Goal: Task Accomplishment & Management: Manage account settings

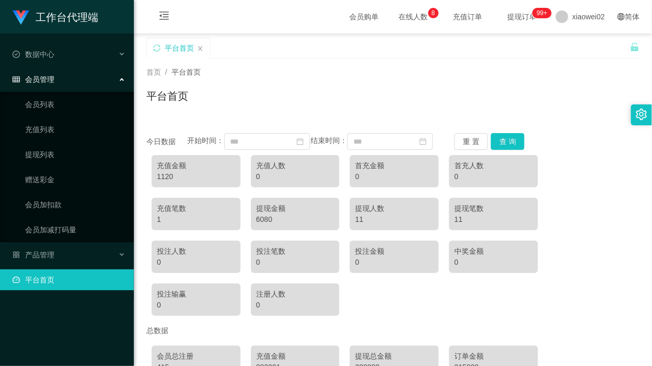
click at [68, 118] on ul "会员列表 充值列表 提现列表 赠送彩金 会员加扣款 会员加减打码量" at bounding box center [67, 167] width 134 height 151
click at [34, 111] on ul "会员列表 充值列表 提现列表 赠送彩金 会员加扣款 会员加减打码量" at bounding box center [67, 167] width 134 height 151
drag, startPoint x: 34, startPoint y: 111, endPoint x: 95, endPoint y: 106, distance: 61.4
click at [98, 106] on link "会员列表" at bounding box center [75, 104] width 100 height 21
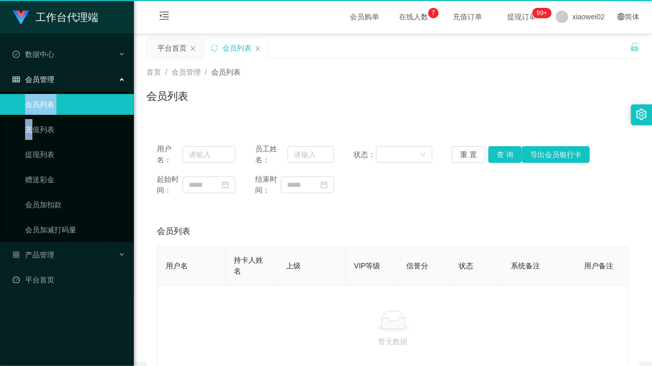
click at [95, 106] on link "会员列表" at bounding box center [75, 104] width 100 height 21
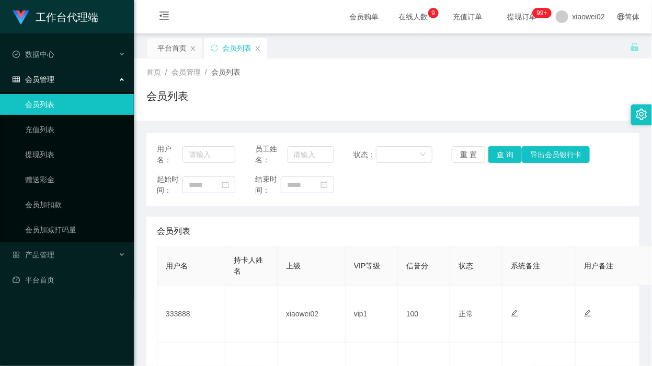
click at [201, 110] on div "会员列表" at bounding box center [392, 100] width 493 height 24
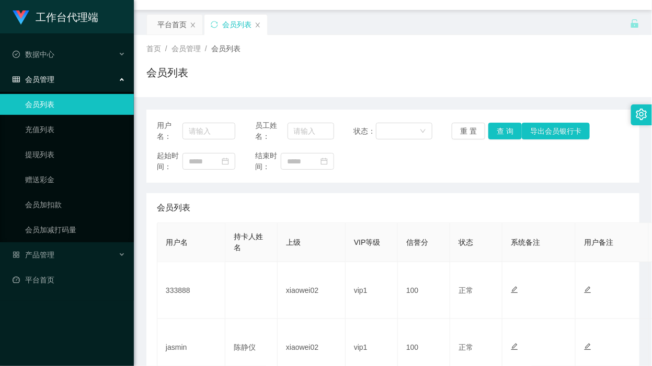
scroll to position [65, 0]
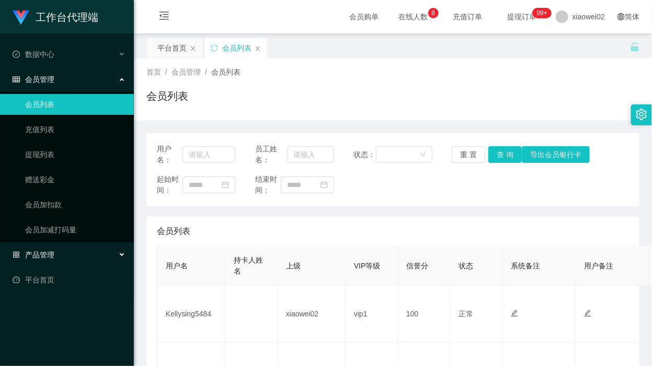
click at [53, 251] on span "产品管理" at bounding box center [34, 255] width 42 height 8
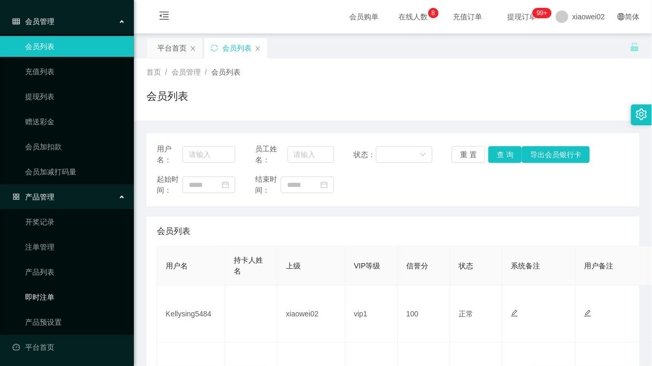
scroll to position [60, 0]
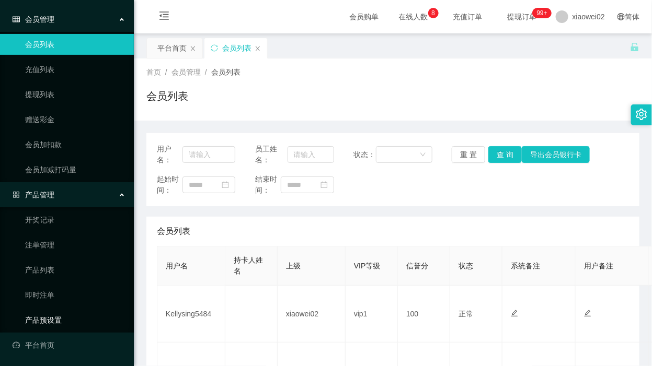
click at [60, 315] on link "产品预设置" at bounding box center [75, 320] width 100 height 21
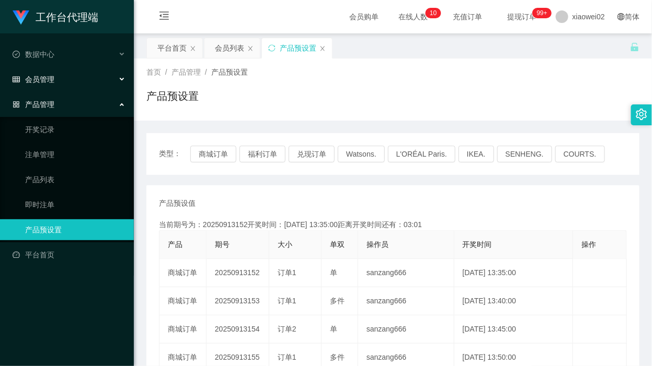
click at [63, 75] on div "会员管理" at bounding box center [67, 79] width 134 height 21
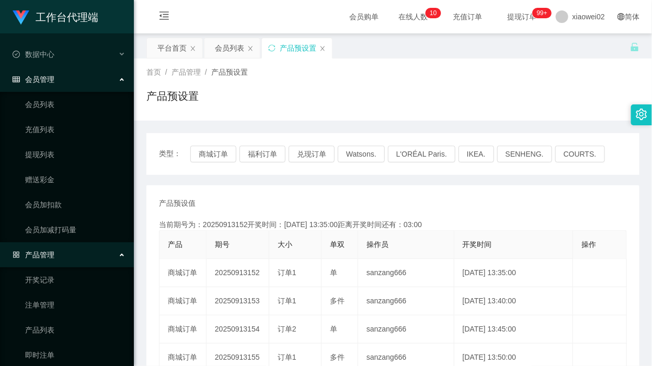
click at [56, 140] on ul "会员列表 充值列表 提现列表 赠送彩金 会员加扣款 会员加减打码量" at bounding box center [67, 167] width 134 height 151
click at [50, 157] on link "提现列表" at bounding box center [75, 154] width 100 height 21
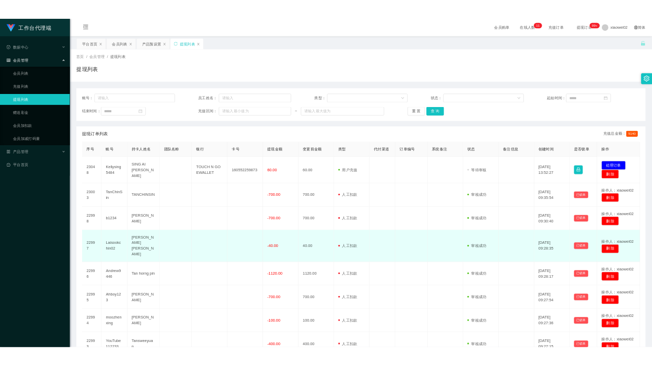
scroll to position [65, 0]
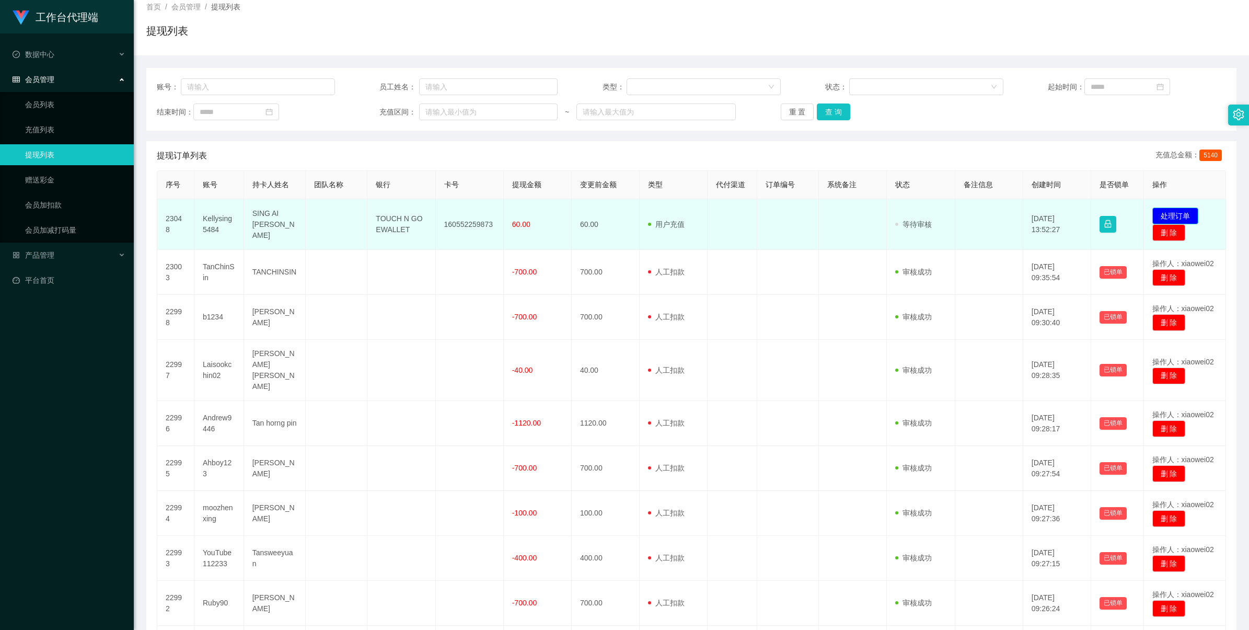
click at [651, 218] on button "处理订单" at bounding box center [1176, 216] width 46 height 17
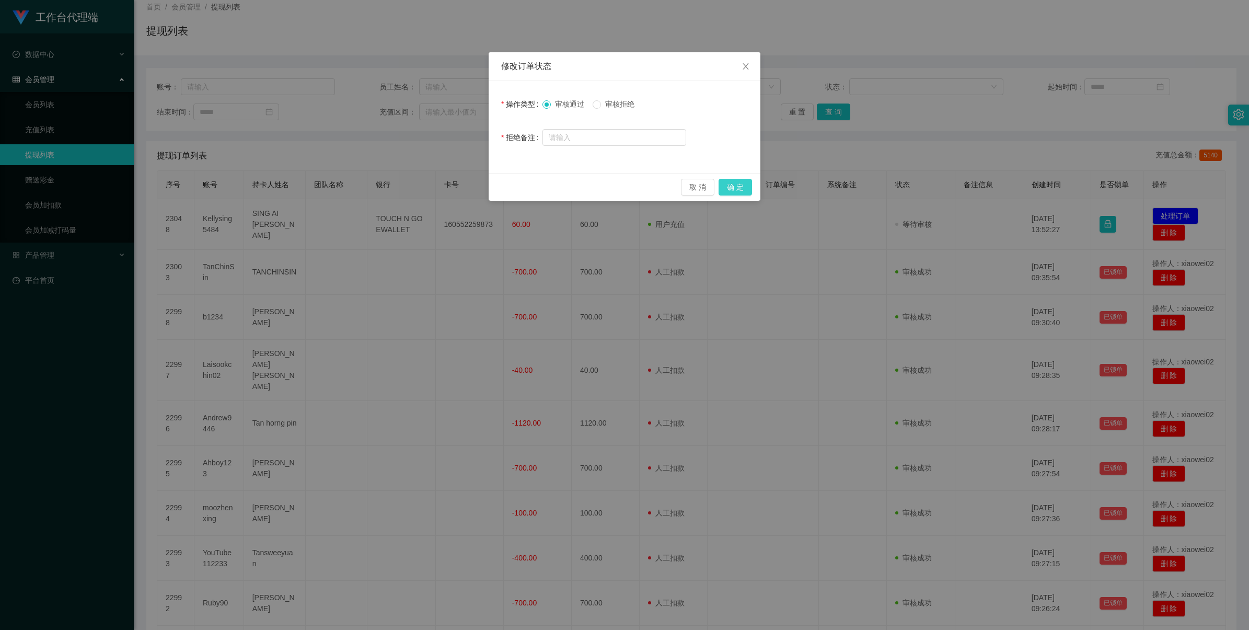
click at [651, 186] on button "确 定" at bounding box center [735, 187] width 33 height 17
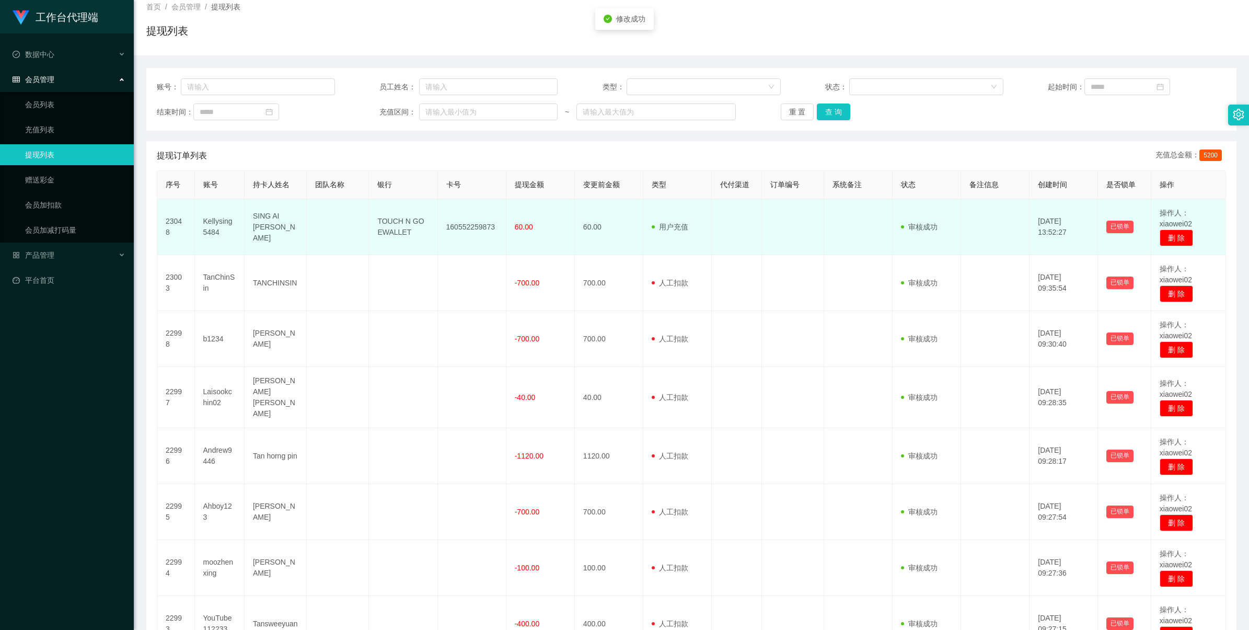
click at [465, 220] on td "160552259873" at bounding box center [472, 227] width 68 height 56
click at [465, 225] on td "160552259873" at bounding box center [472, 227] width 68 height 56
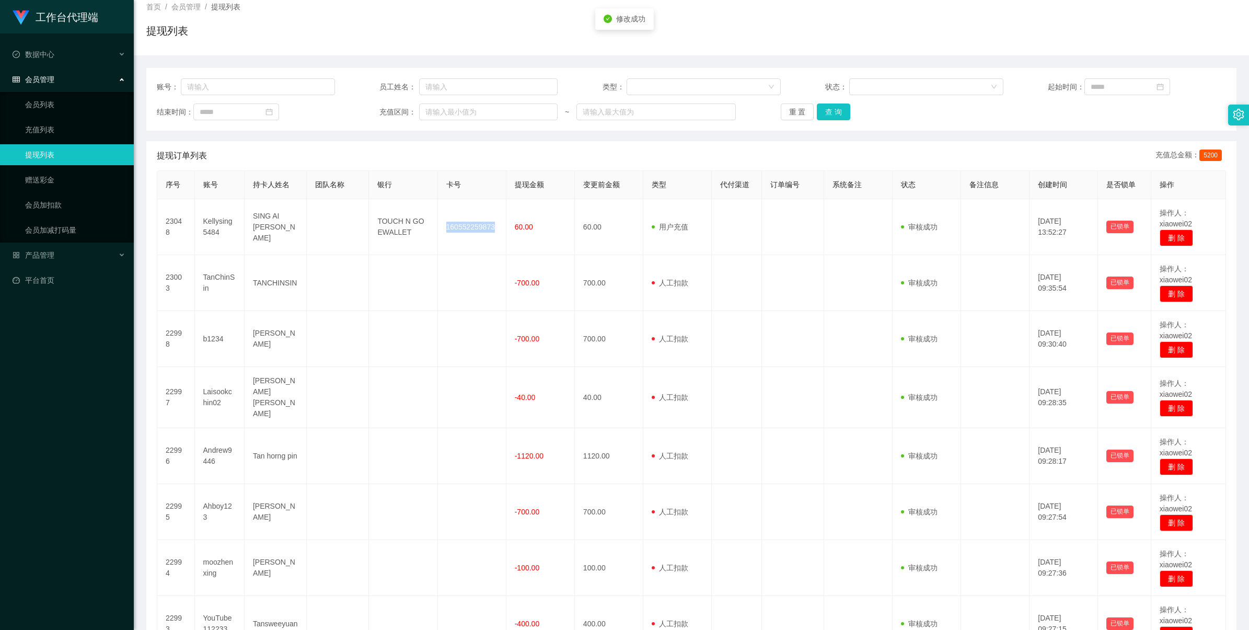
copy td "160552259873"
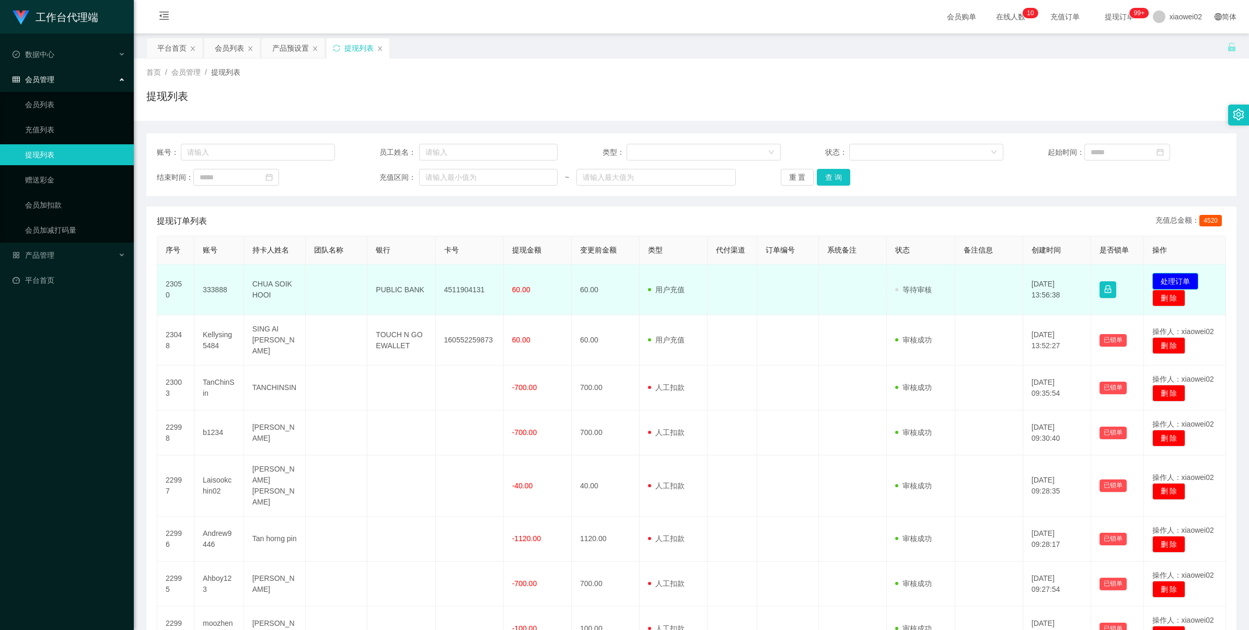
click at [1154, 283] on button "处理订单" at bounding box center [1176, 281] width 46 height 17
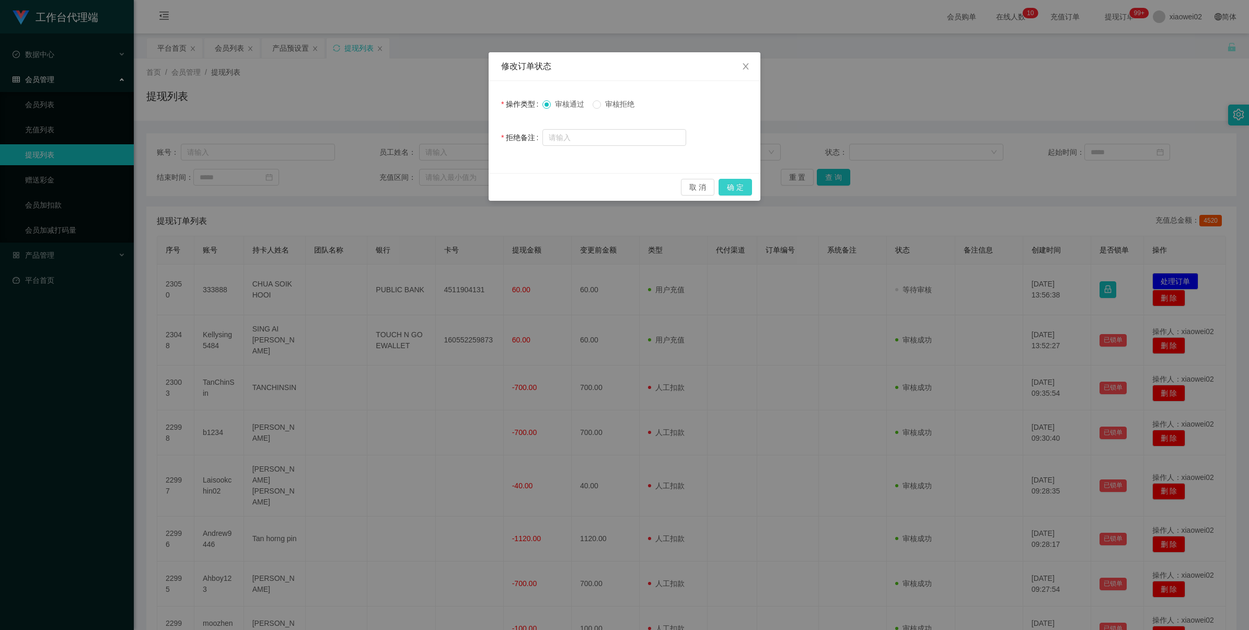
click at [726, 183] on button "确 定" at bounding box center [735, 187] width 33 height 17
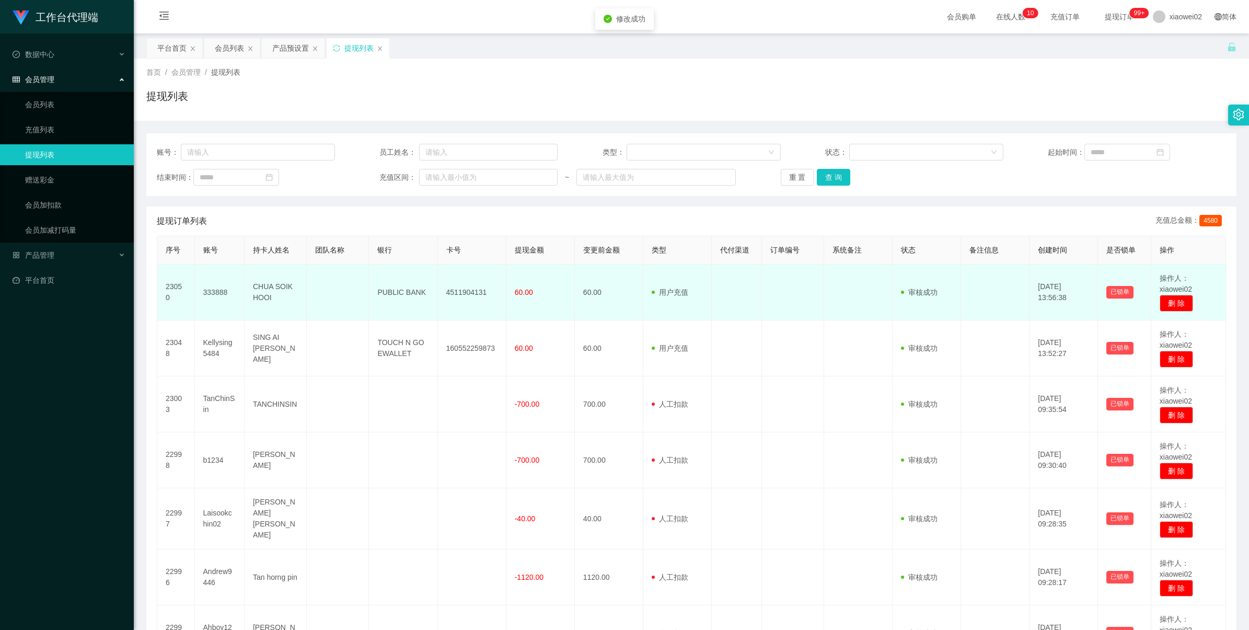
click at [466, 292] on td "4511904131" at bounding box center [472, 293] width 68 height 56
copy td "4511904131"
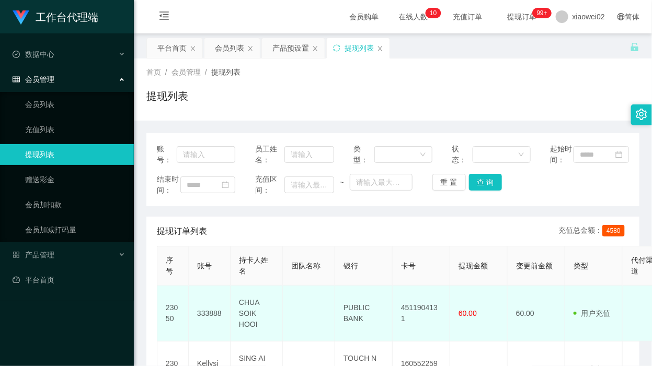
click at [348, 329] on td "PUBLIC BANK" at bounding box center [364, 314] width 58 height 56
copy td "PUBLIC BANK"
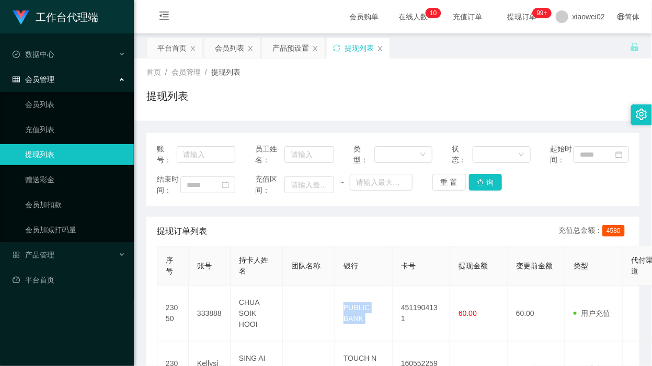
click at [376, 246] on div "提现订单列表 充值总金额： 4580" at bounding box center [393, 231] width 472 height 29
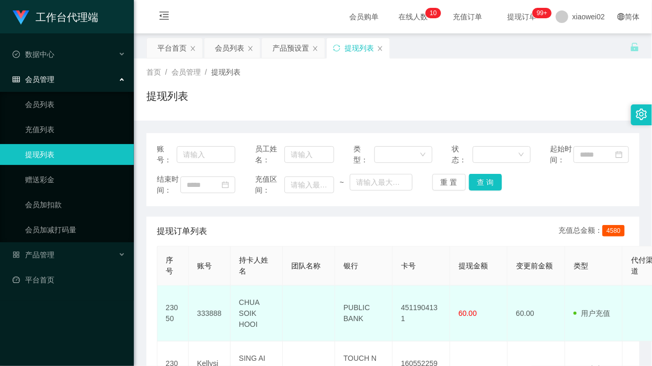
click at [254, 327] on td "CHUA SOIK HOOI" at bounding box center [257, 314] width 52 height 56
copy td "CHUA SOIK HOOI"
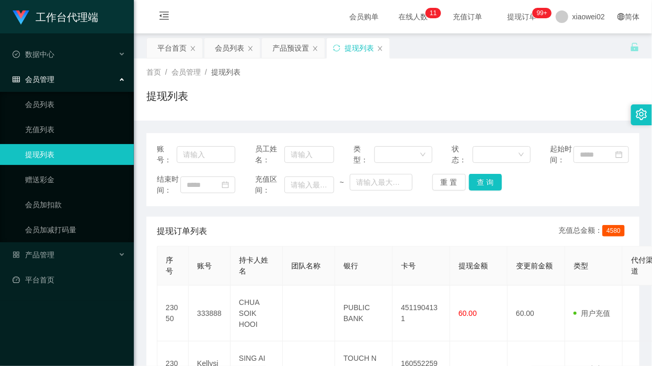
click at [556, 77] on div "首页 / 会员管理 / 提现列表 /" at bounding box center [392, 72] width 493 height 11
